Goal: Task Accomplishment & Management: Complete application form

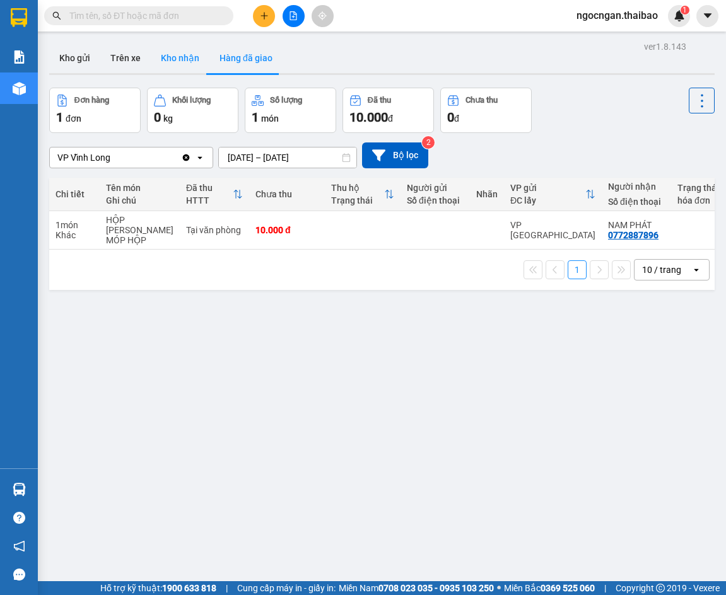
click at [178, 59] on button "Kho nhận" at bounding box center [180, 58] width 59 height 30
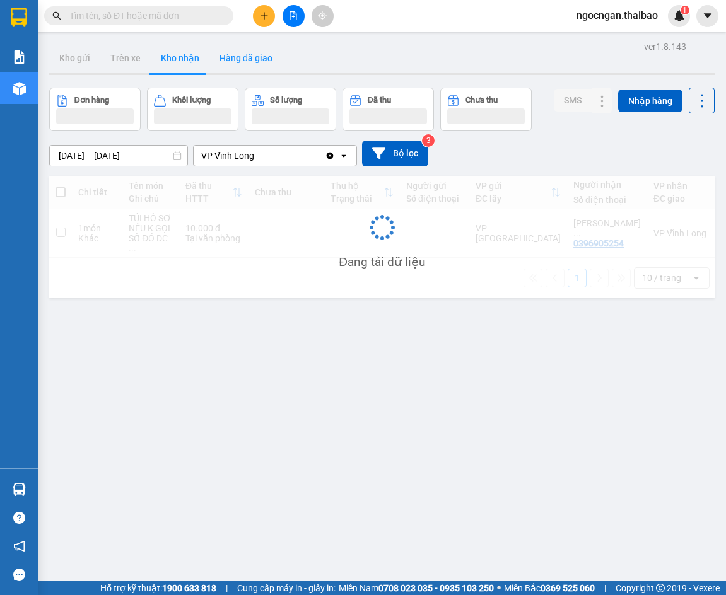
click at [241, 62] on button "Hàng đã giao" at bounding box center [245, 58] width 73 height 30
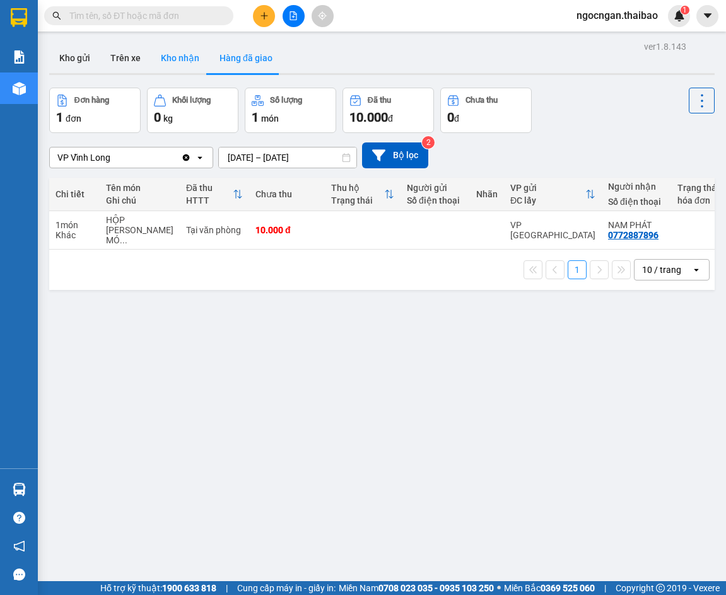
click at [196, 65] on button "Kho nhận" at bounding box center [180, 58] width 59 height 30
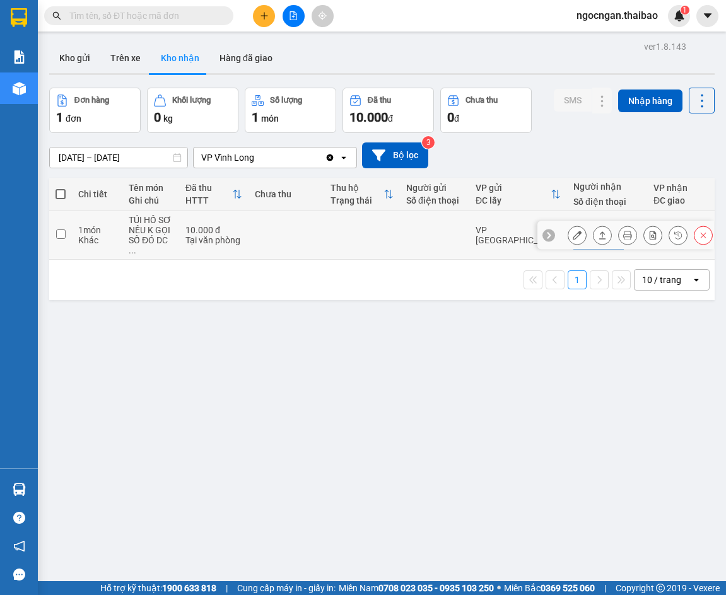
click at [57, 235] on input "checkbox" at bounding box center [60, 234] width 9 height 9
checkbox input "true"
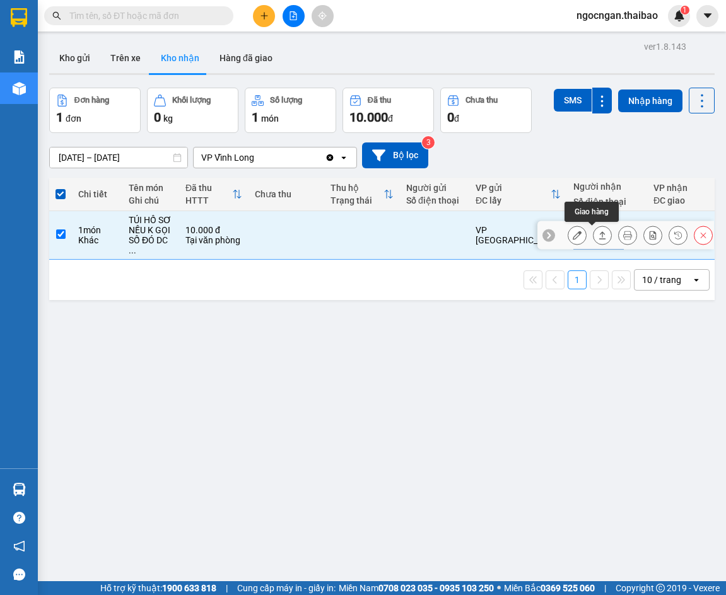
click at [598, 240] on icon at bounding box center [602, 235] width 9 height 9
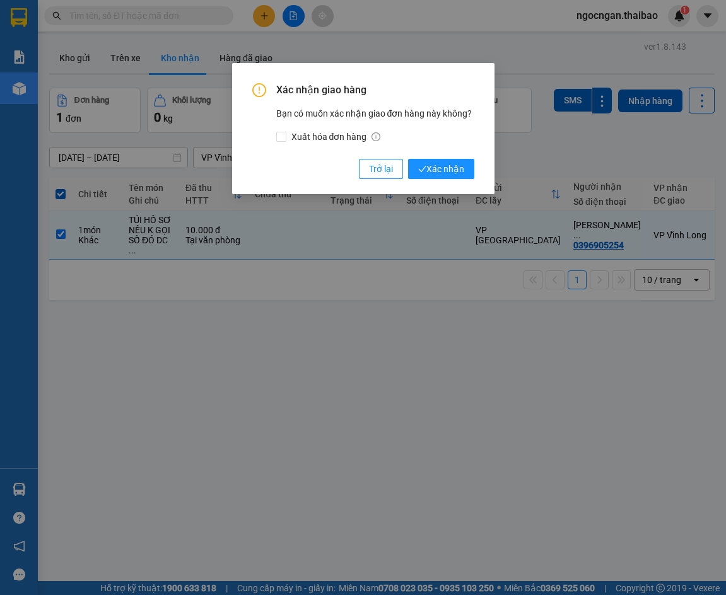
drag, startPoint x: 452, startPoint y: 165, endPoint x: 450, endPoint y: 303, distance: 138.1
click at [450, 303] on div "Xác nhận giao hàng Bạn có muốn xác nhận giao đơn hàng này không? Xuất hóa đơn h…" at bounding box center [363, 297] width 726 height 595
click at [667, 81] on div "Xác nhận giao hàng Bạn có muốn xác nhận giao đơn hàng này không? Xuất hóa đơn h…" at bounding box center [363, 297] width 726 height 595
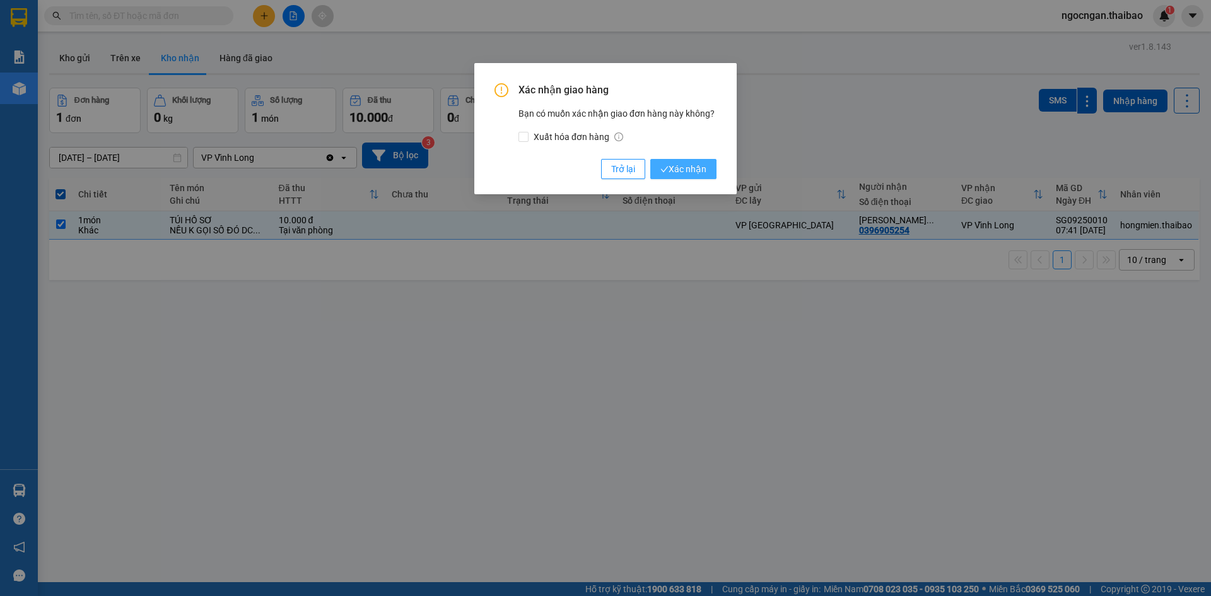
click at [702, 170] on span "Xác nhận" at bounding box center [683, 169] width 46 height 14
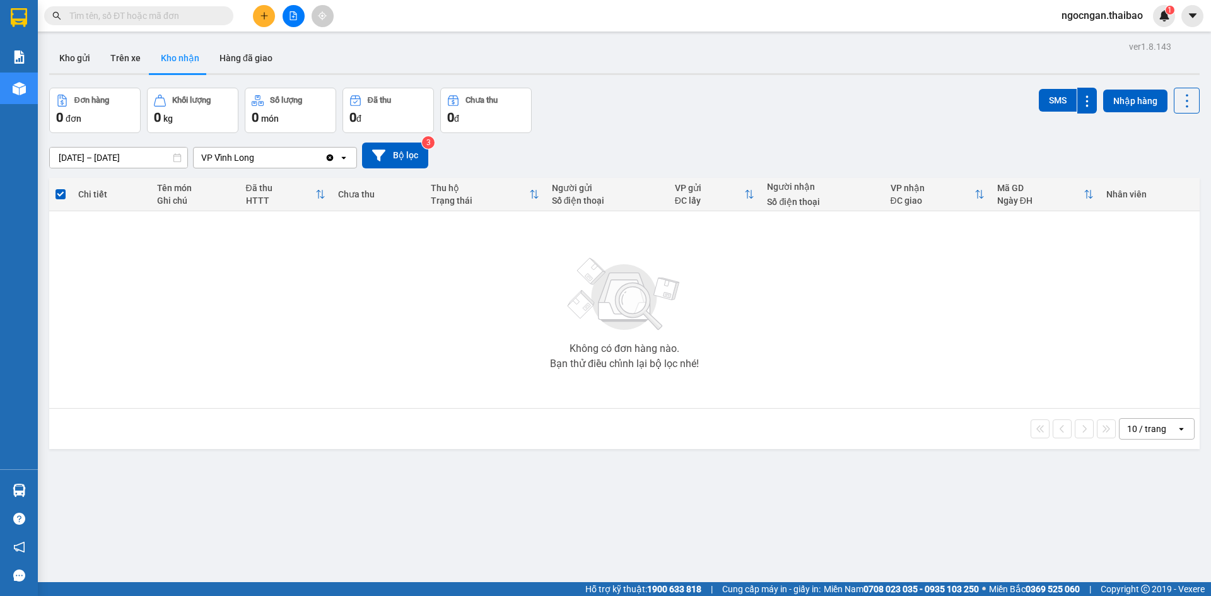
drag, startPoint x: 276, startPoint y: 30, endPoint x: 272, endPoint y: 7, distance: 23.5
click at [272, 7] on div "Kết quả [PERSON_NAME] ( 0 ) Bộ lọc No Data ngocngan.thaibao 1" at bounding box center [605, 16] width 1211 height 32
click at [271, 14] on button at bounding box center [264, 16] width 22 height 22
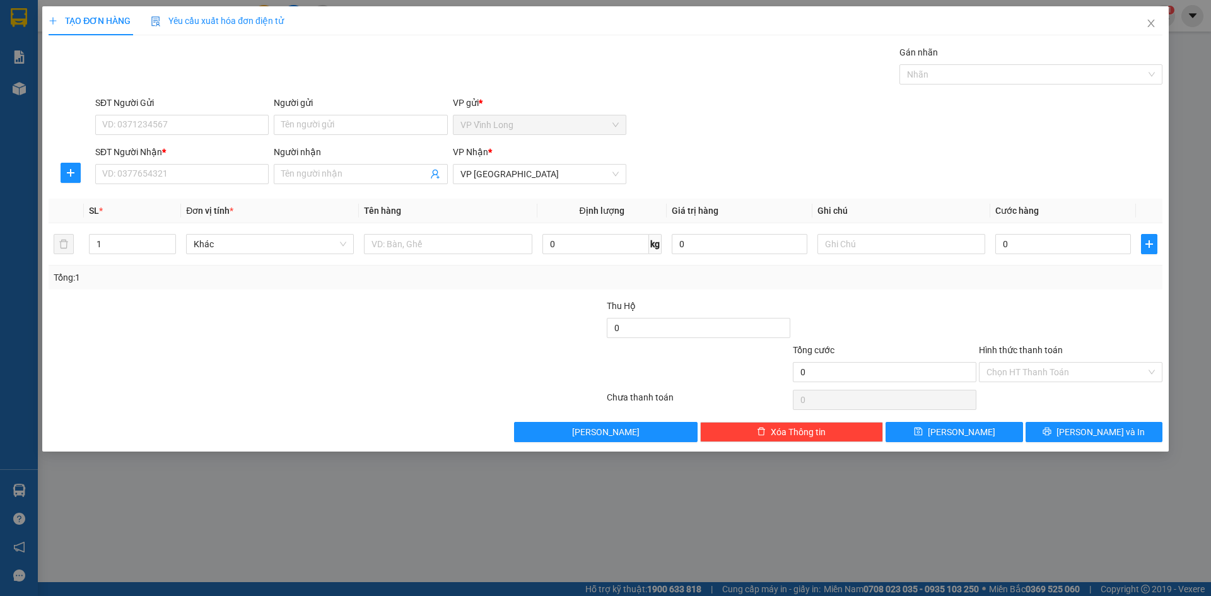
click at [487, 533] on div "TẠO ĐƠN HÀNG Yêu cầu xuất [PERSON_NAME] điện tử Transit Pickup Surcharge Ids Tr…" at bounding box center [605, 298] width 1211 height 596
click at [175, 129] on input "SĐT Người Gửi" at bounding box center [181, 125] width 173 height 20
click at [416, 118] on input "Người gửi" at bounding box center [360, 125] width 173 height 20
type input "CÔ TIÊN"
click at [107, 127] on input "SĐT Người Gửi" at bounding box center [181, 125] width 173 height 20
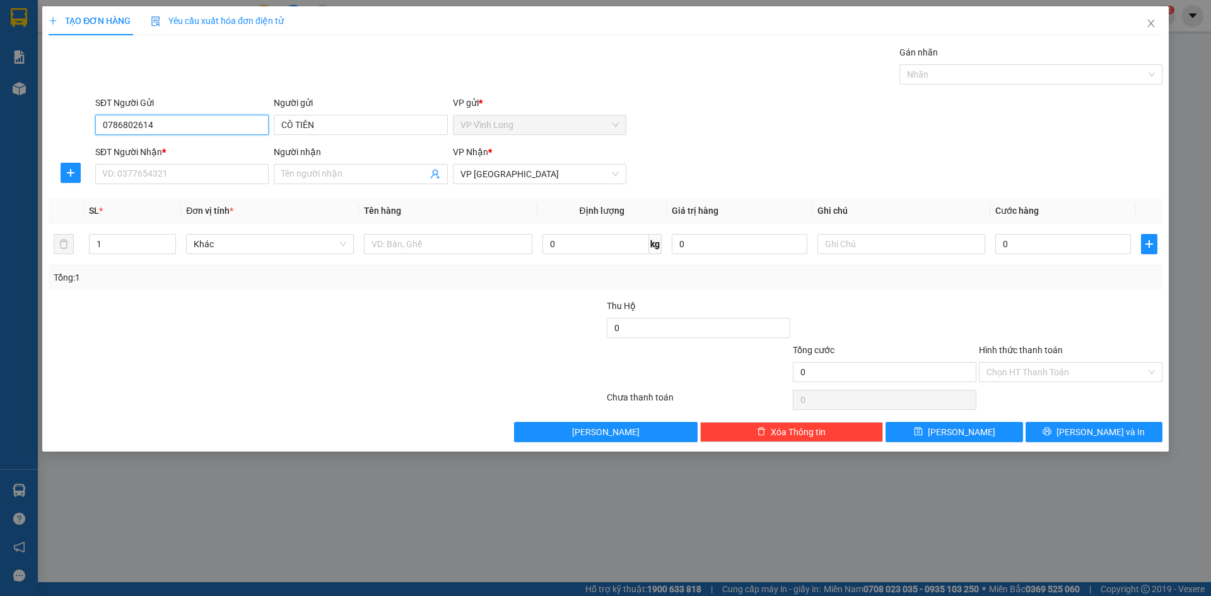
type input "0786802614"
click at [212, 102] on div "SĐT Người Gửi" at bounding box center [181, 103] width 173 height 14
click at [212, 115] on input "0786802614" at bounding box center [181, 125] width 173 height 20
click at [211, 116] on input "0786802614" at bounding box center [181, 125] width 173 height 20
click at [213, 123] on input "0786802614" at bounding box center [181, 125] width 173 height 20
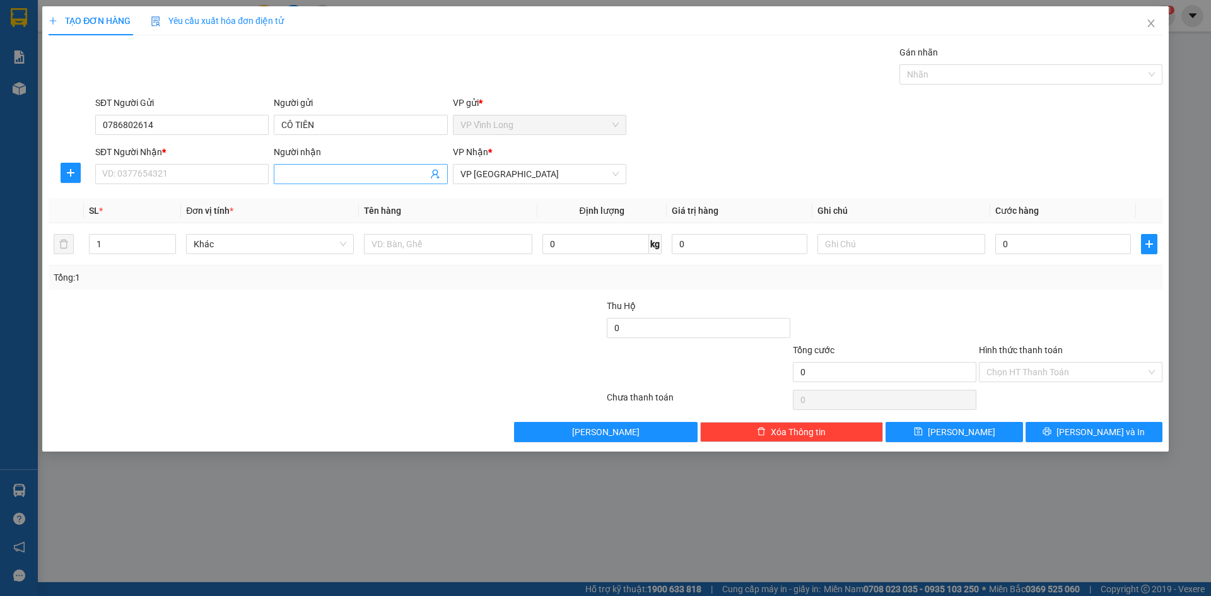
click at [371, 173] on input "Người nhận" at bounding box center [354, 174] width 146 height 14
click at [176, 182] on input "SĐT Người Nhận *" at bounding box center [181, 174] width 173 height 20
click at [179, 180] on input "SĐT Người Nhận *" at bounding box center [181, 174] width 173 height 20
click at [173, 177] on input "SĐT Người Nhận *" at bounding box center [181, 174] width 173 height 20
click at [187, 178] on input "SĐT Người Nhận *" at bounding box center [181, 174] width 173 height 20
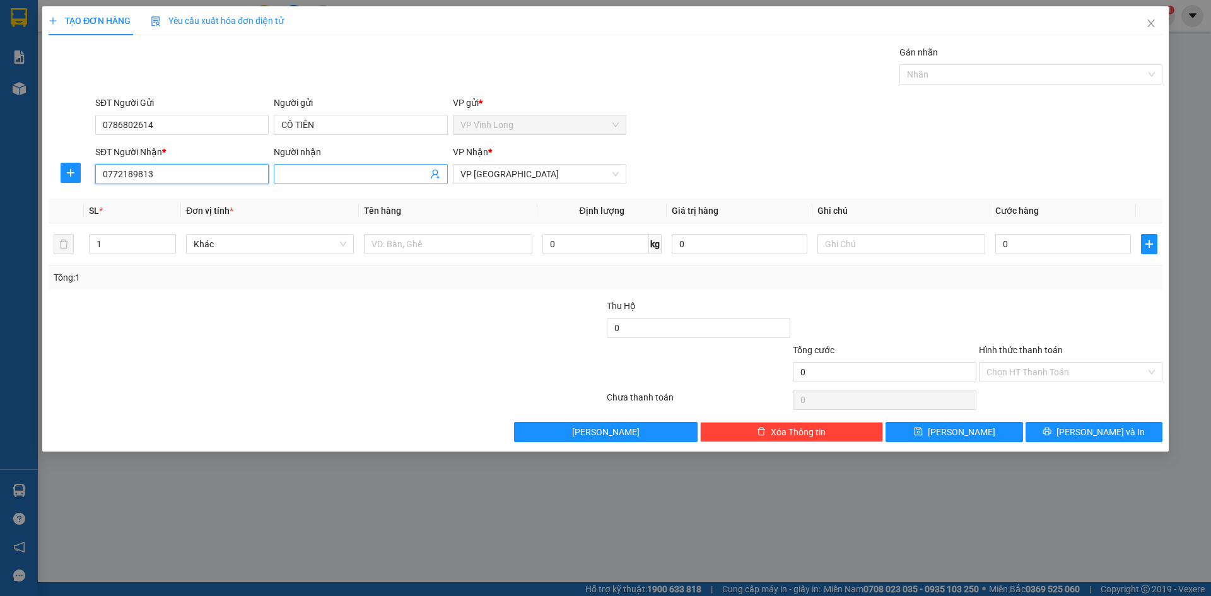
type input "0772189813"
click at [360, 179] on input "Người nhận" at bounding box center [354, 174] width 146 height 14
click at [312, 243] on span "Khác" at bounding box center [270, 244] width 153 height 19
type input "CÔ NGA"
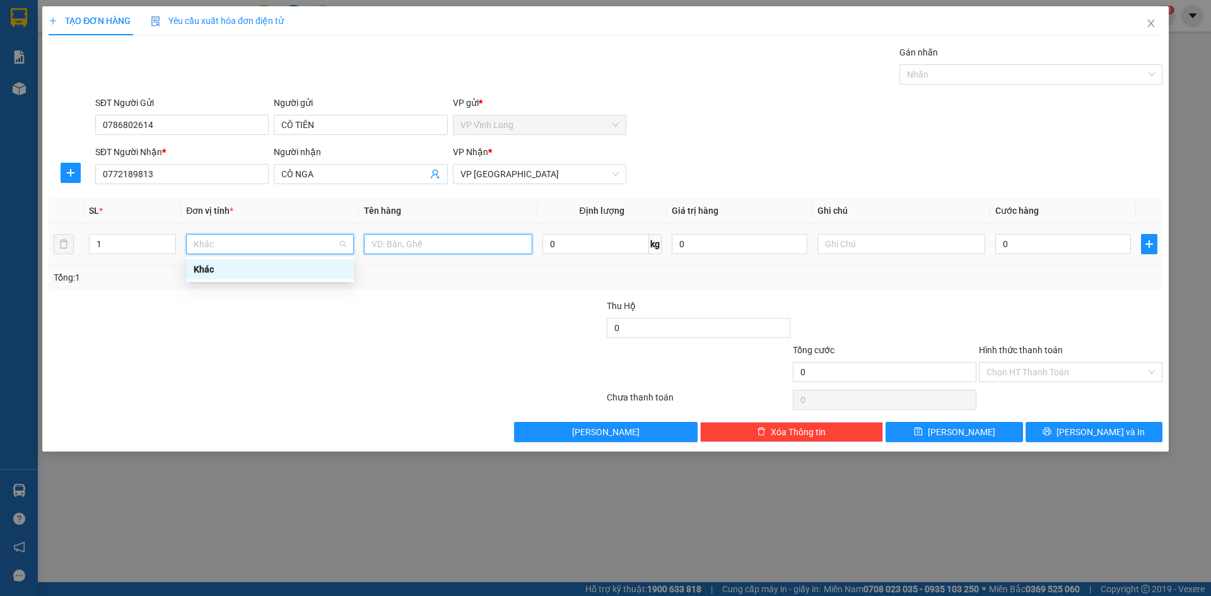
click at [414, 242] on input "text" at bounding box center [448, 244] width 168 height 20
type input "THÙNG"
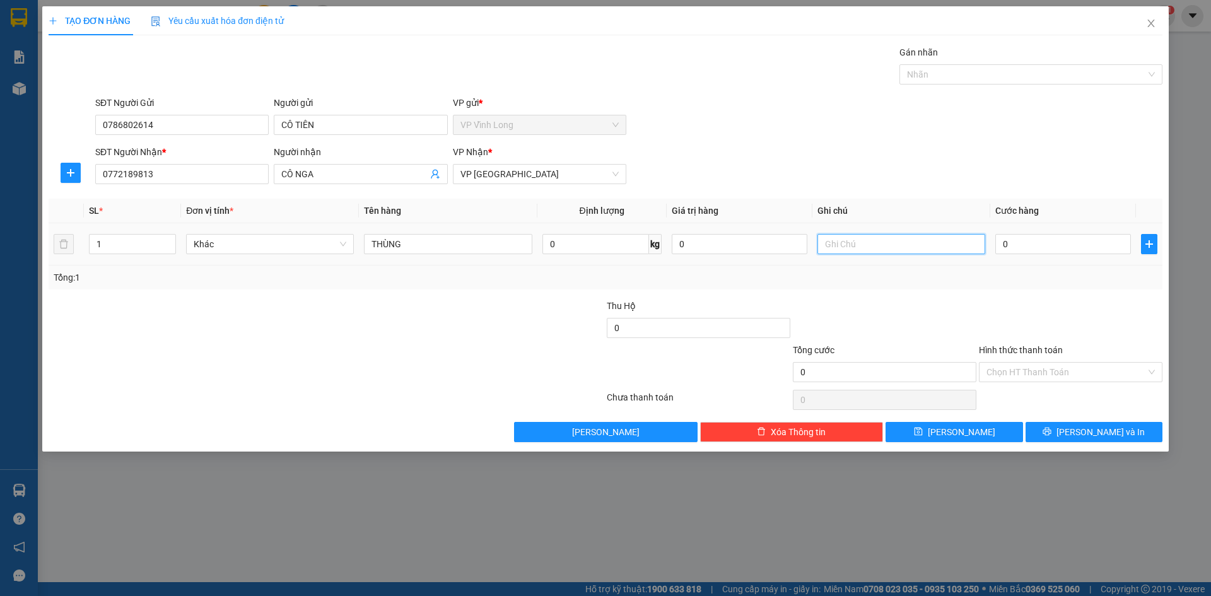
click at [725, 250] on input "text" at bounding box center [901, 244] width 168 height 20
type input "C"
type input "XỐP ĐỒ ĂN"
click at [725, 238] on input "0" at bounding box center [1063, 244] width 136 height 20
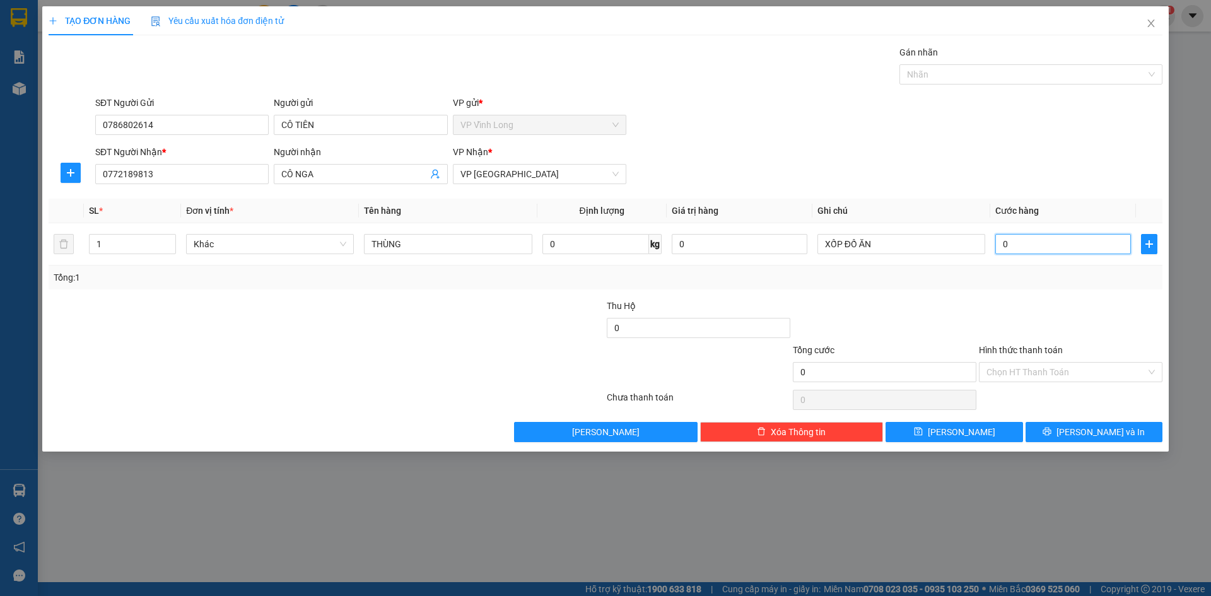
type input "02"
type input "2"
type input "020"
type input "20"
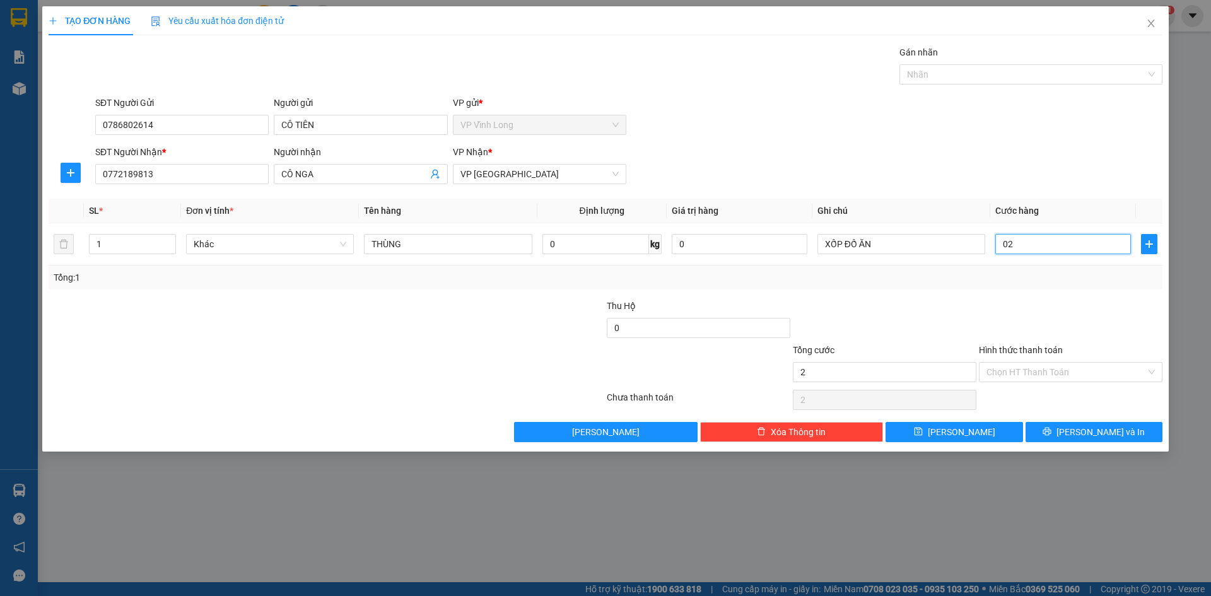
type input "20"
type input "20.000"
click at [725, 325] on div at bounding box center [1070, 321] width 186 height 44
click at [725, 368] on input "Hình thức thanh toán" at bounding box center [1066, 372] width 160 height 19
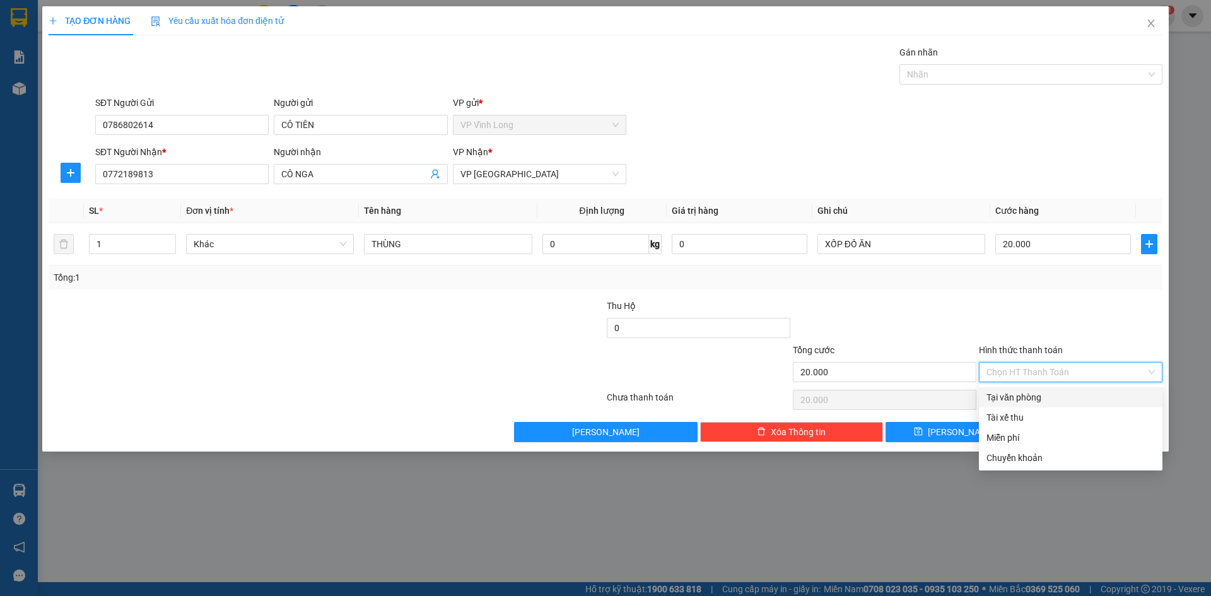
click at [725, 397] on div "Tại văn phòng" at bounding box center [1070, 397] width 168 height 14
type input "0"
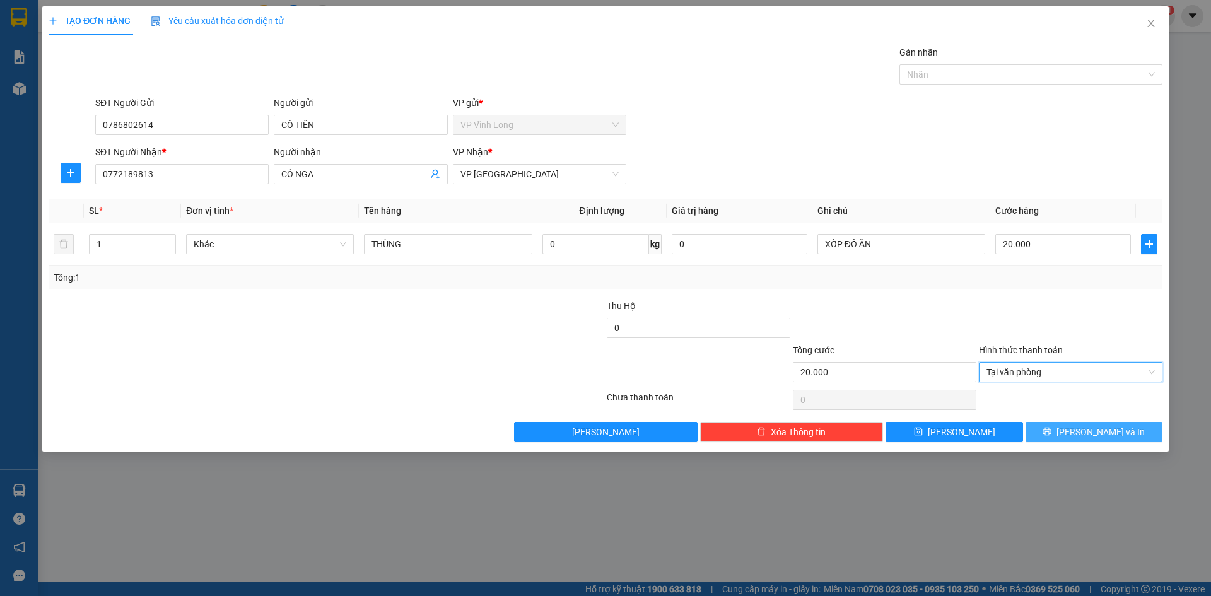
click at [725, 430] on button "[PERSON_NAME] và In" at bounding box center [1093, 432] width 137 height 20
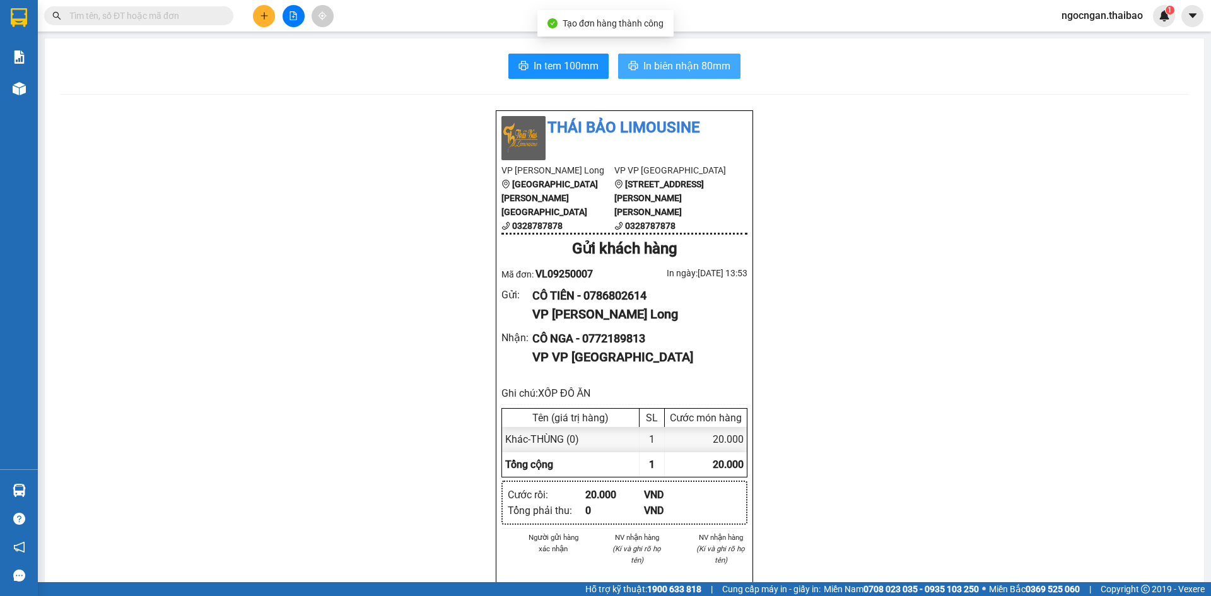
click at [704, 68] on span "In biên nhận 80mm" at bounding box center [686, 66] width 87 height 16
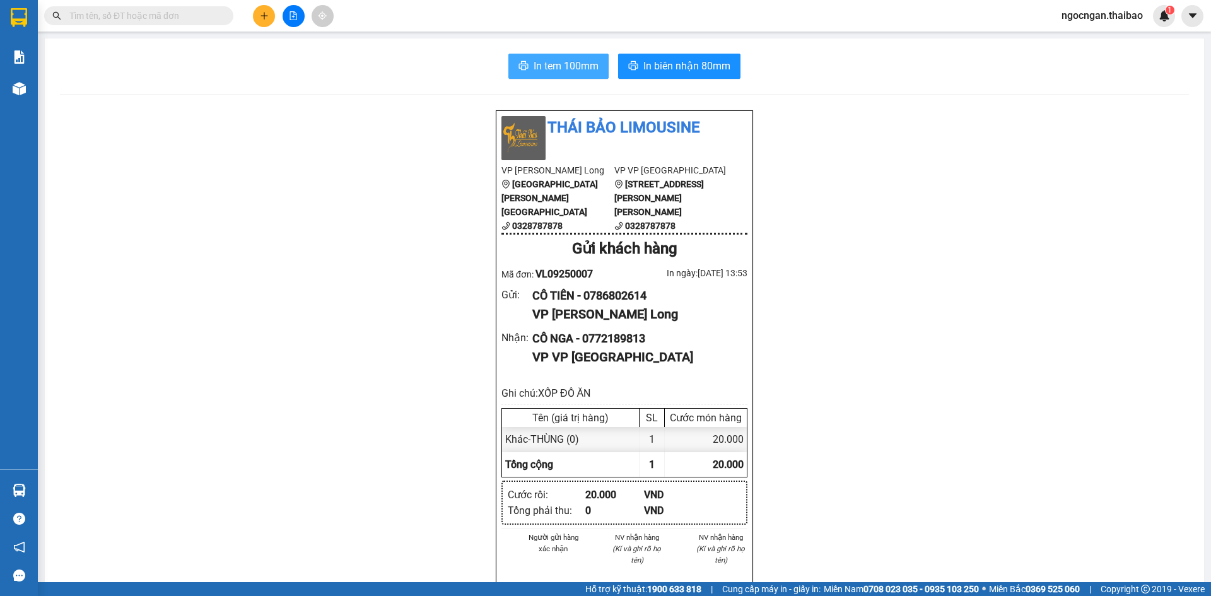
click at [574, 71] on span "In tem 100mm" at bounding box center [565, 66] width 65 height 16
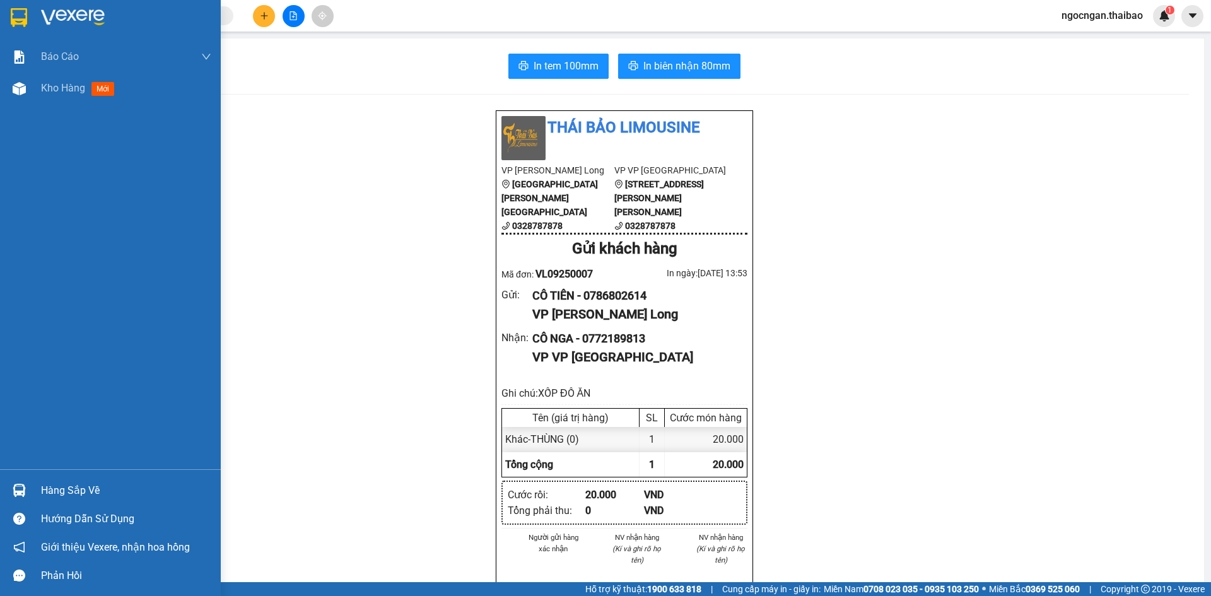
click at [24, 15] on img at bounding box center [19, 17] width 16 height 19
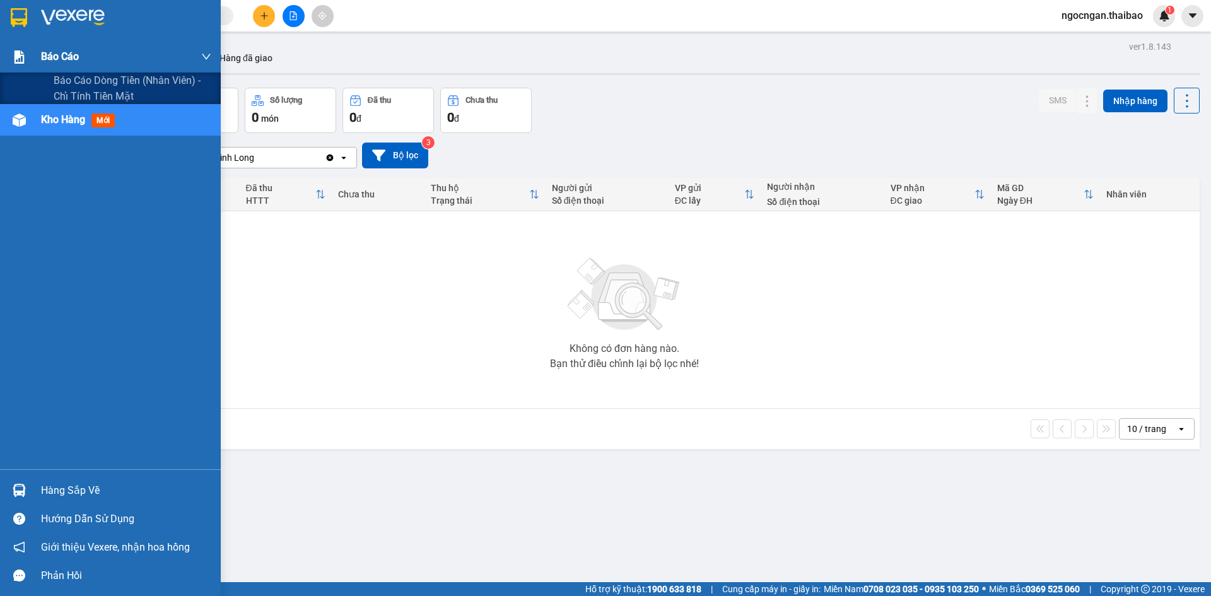
click at [13, 60] on img at bounding box center [19, 56] width 13 height 13
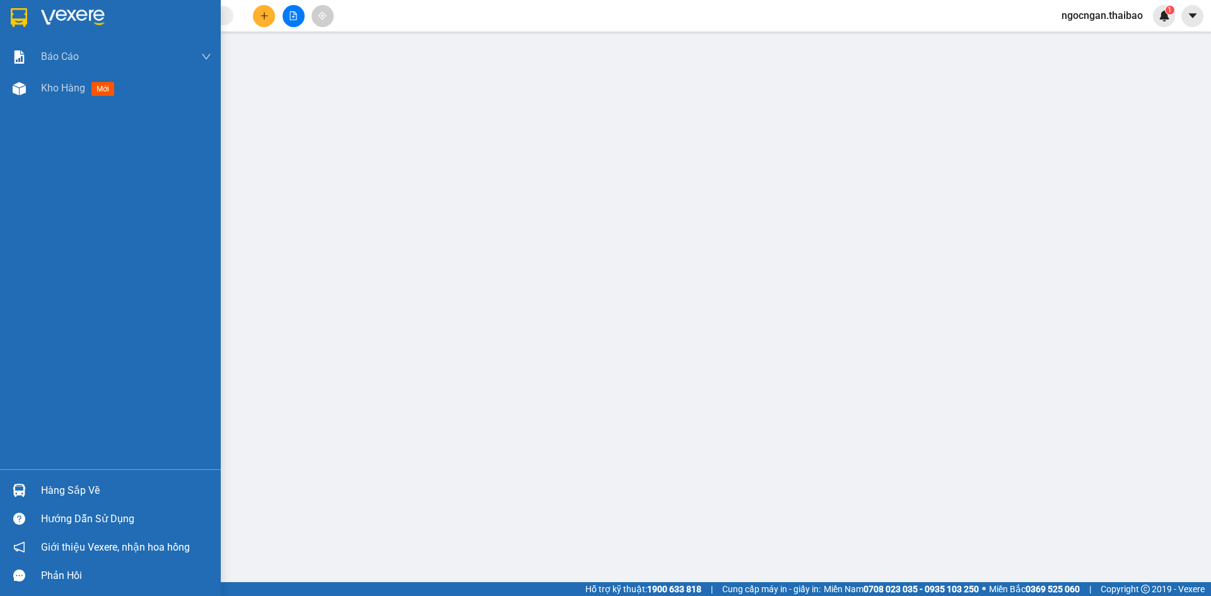
click at [7, 23] on div at bounding box center [110, 20] width 221 height 41
